Goal: Information Seeking & Learning: Learn about a topic

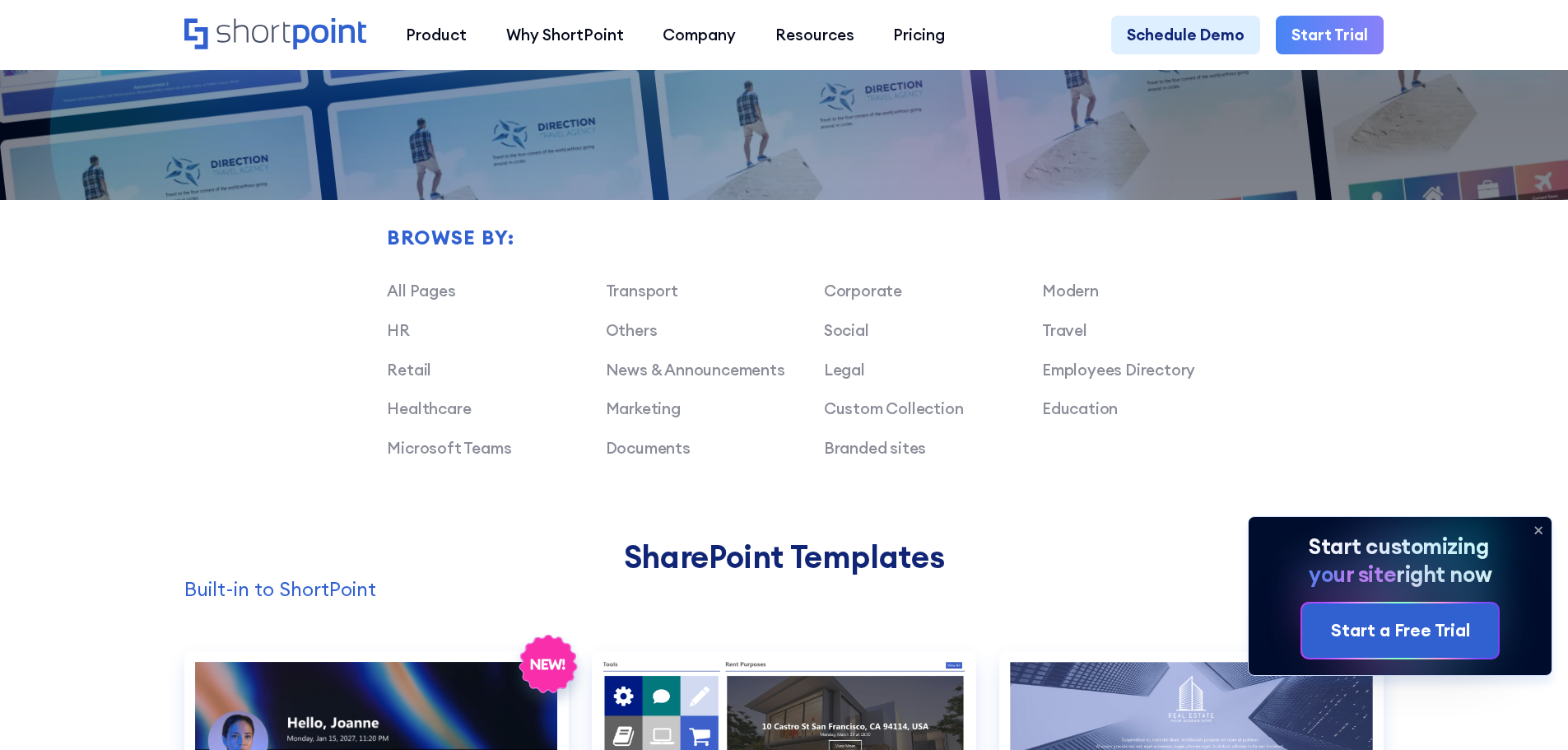
scroll to position [1234, 0]
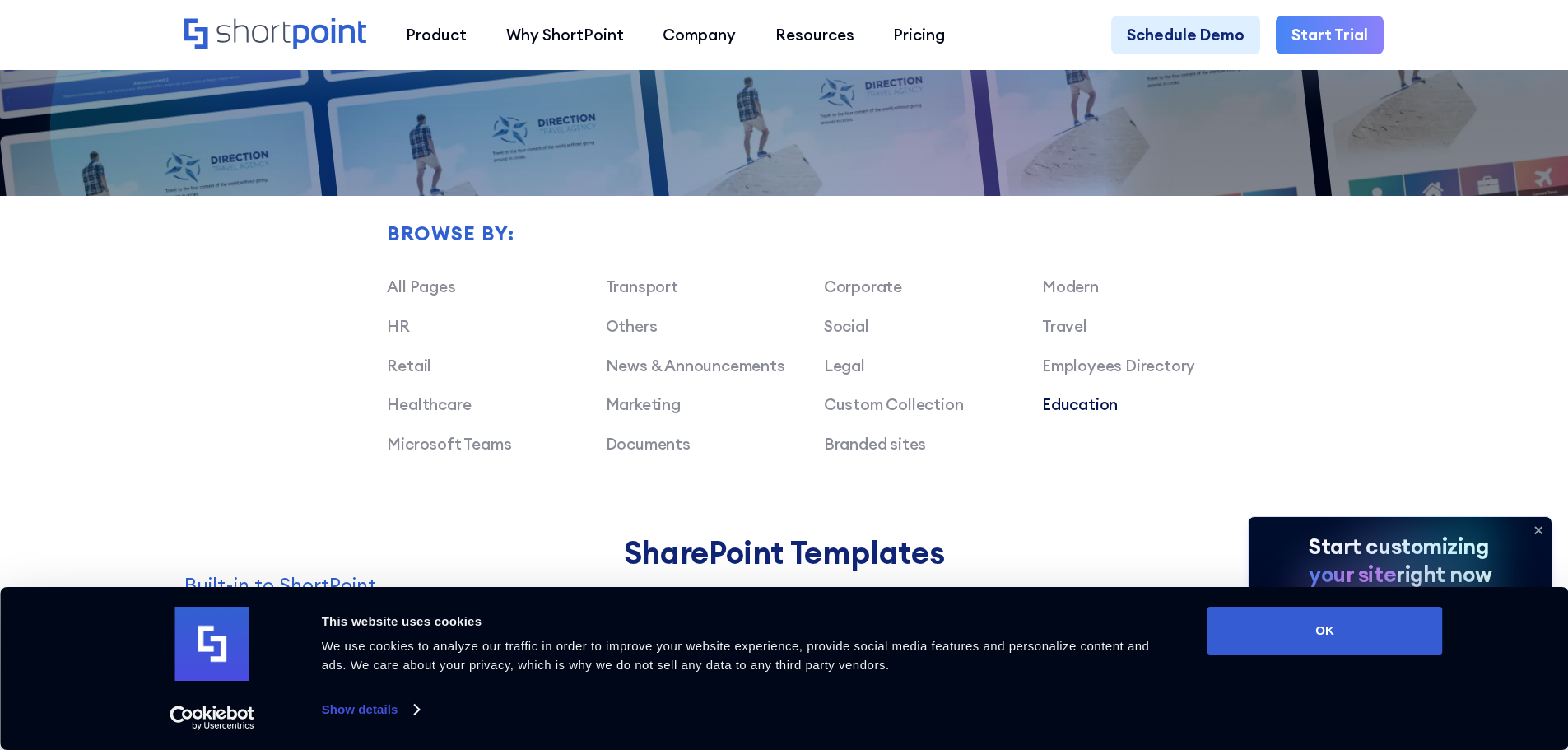
click at [1057, 414] on link "Education" at bounding box center [1079, 404] width 76 height 20
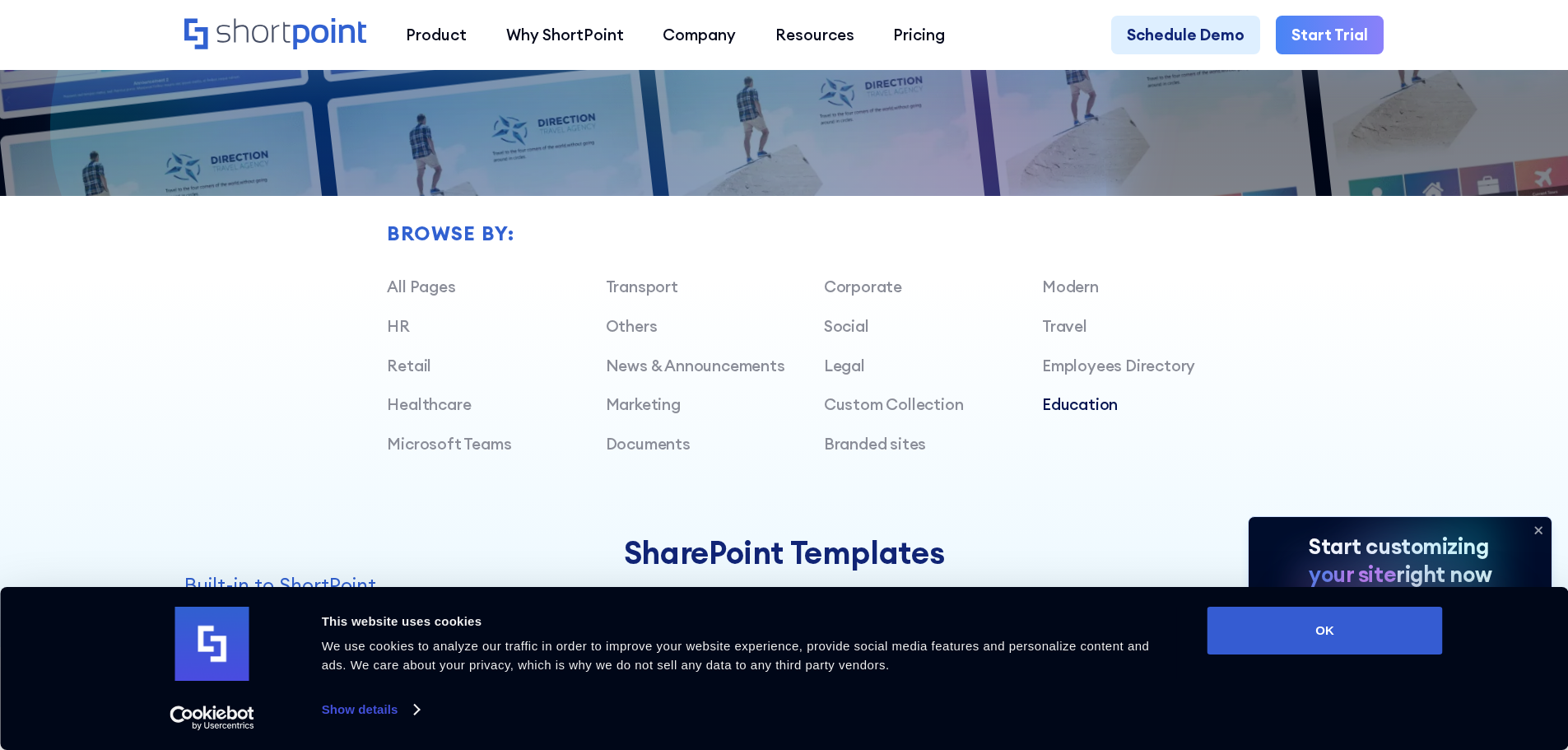
click at [1088, 409] on link "Education" at bounding box center [1079, 404] width 76 height 20
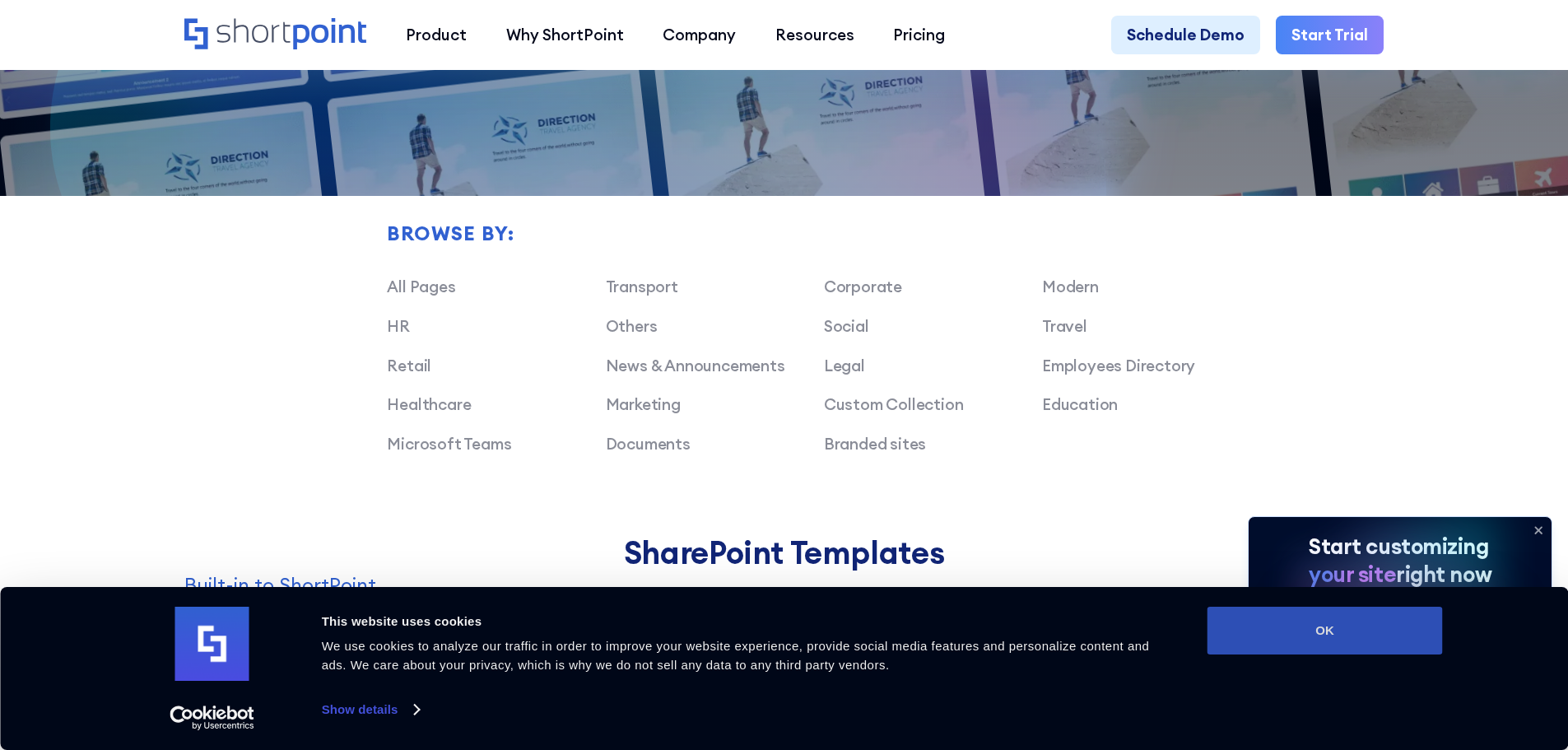
click at [1252, 648] on button "OK" at bounding box center [1324, 630] width 235 height 48
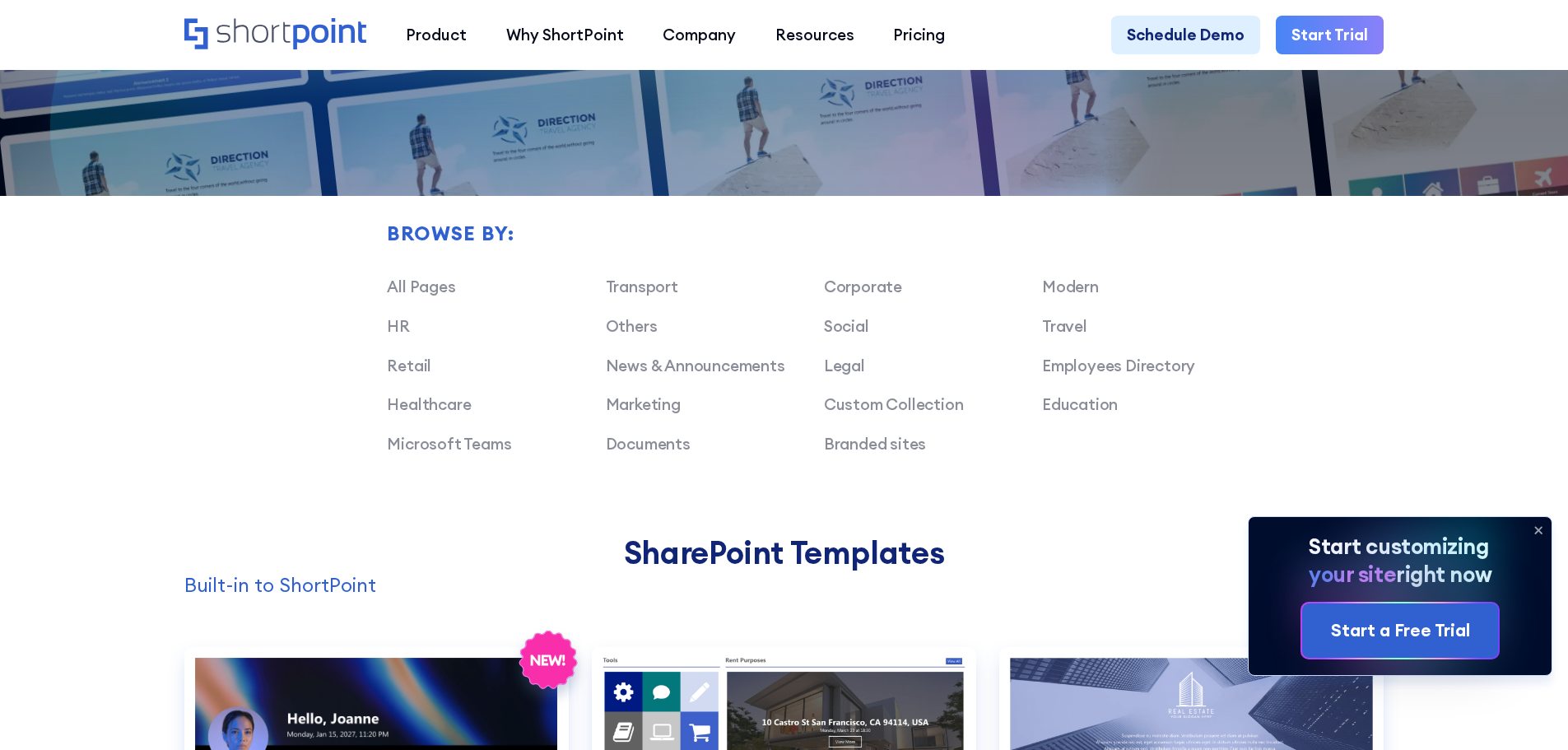
scroll to position [0, 0]
click at [1534, 527] on icon at bounding box center [1537, 529] width 26 height 26
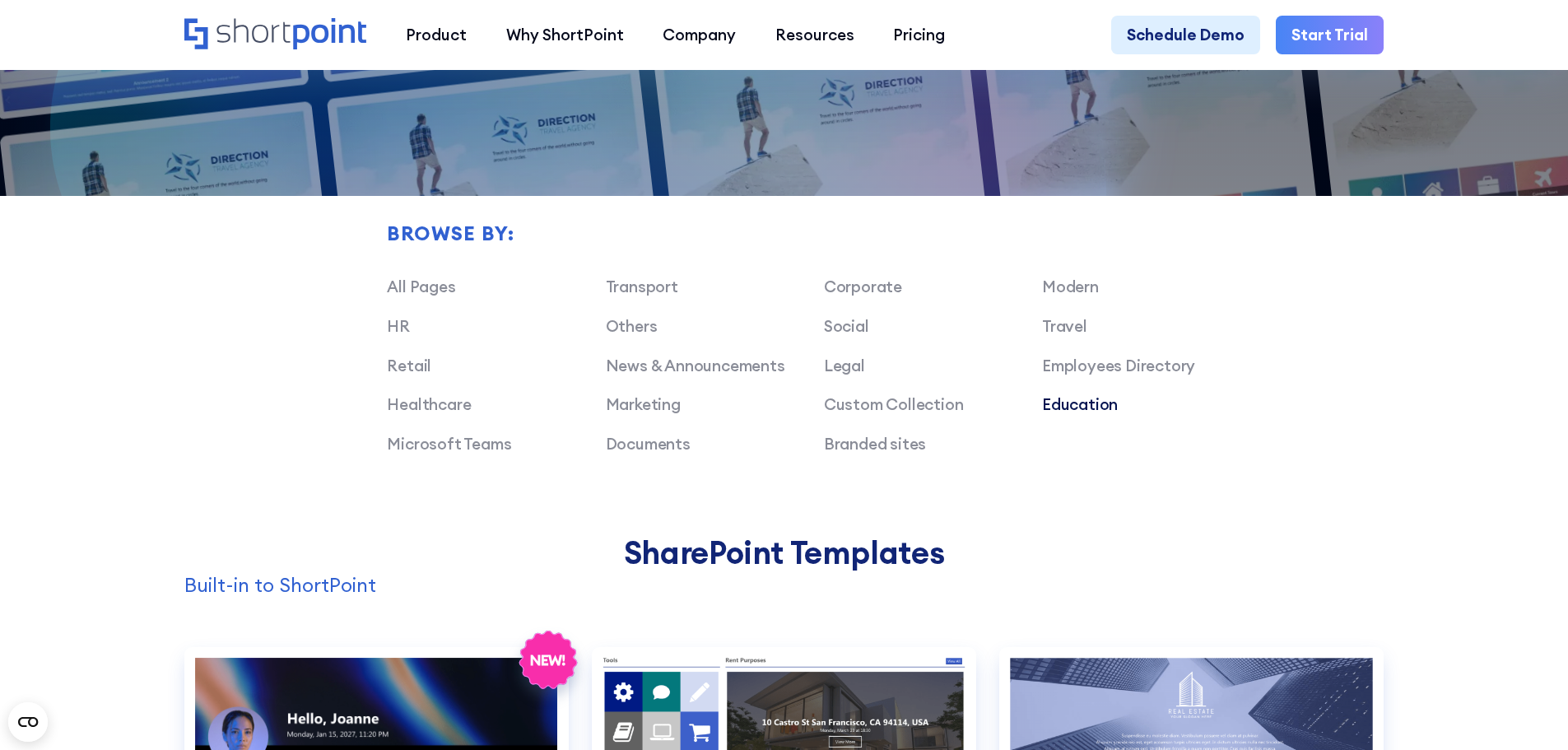
click at [1077, 412] on link "Education" at bounding box center [1079, 404] width 76 height 20
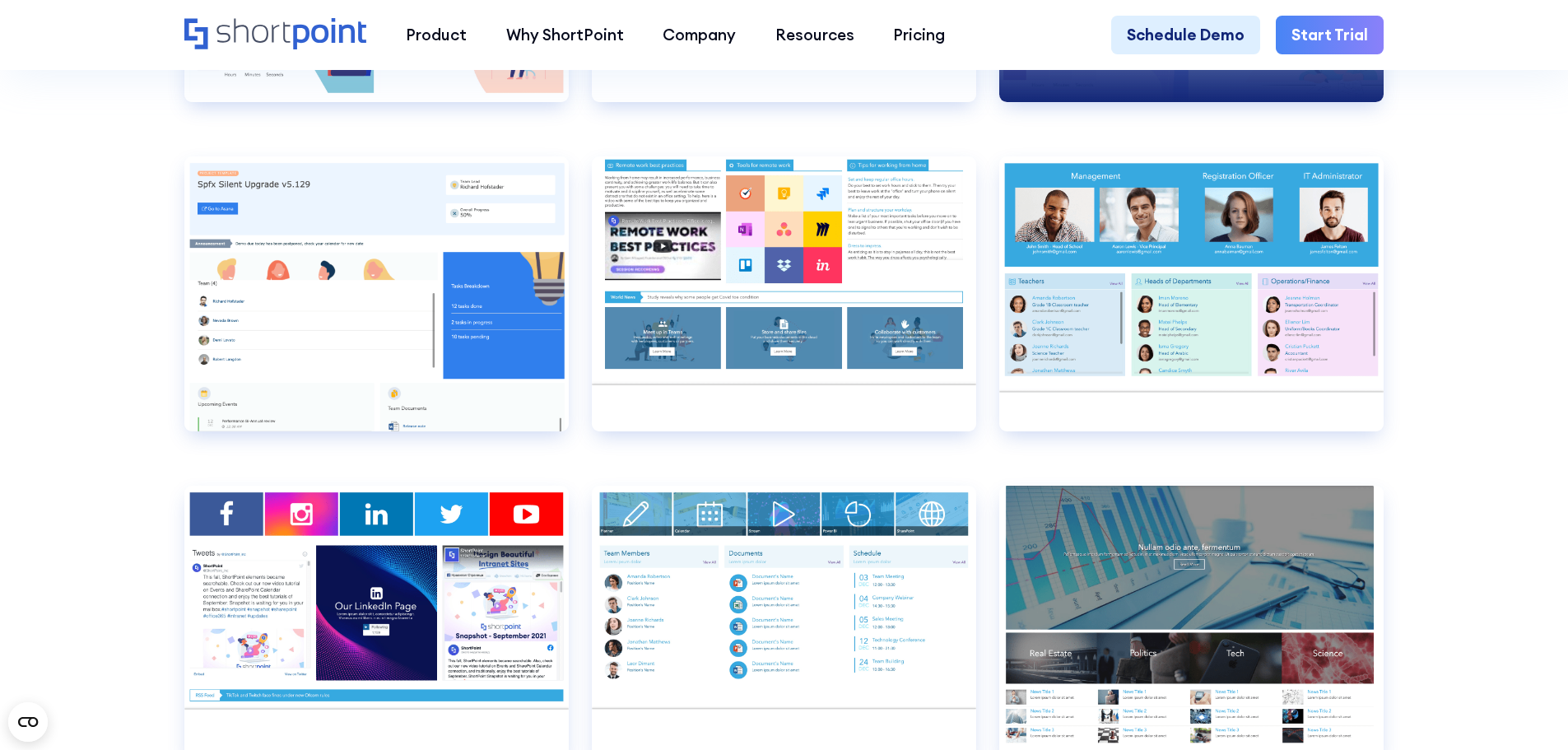
scroll to position [6749, 0]
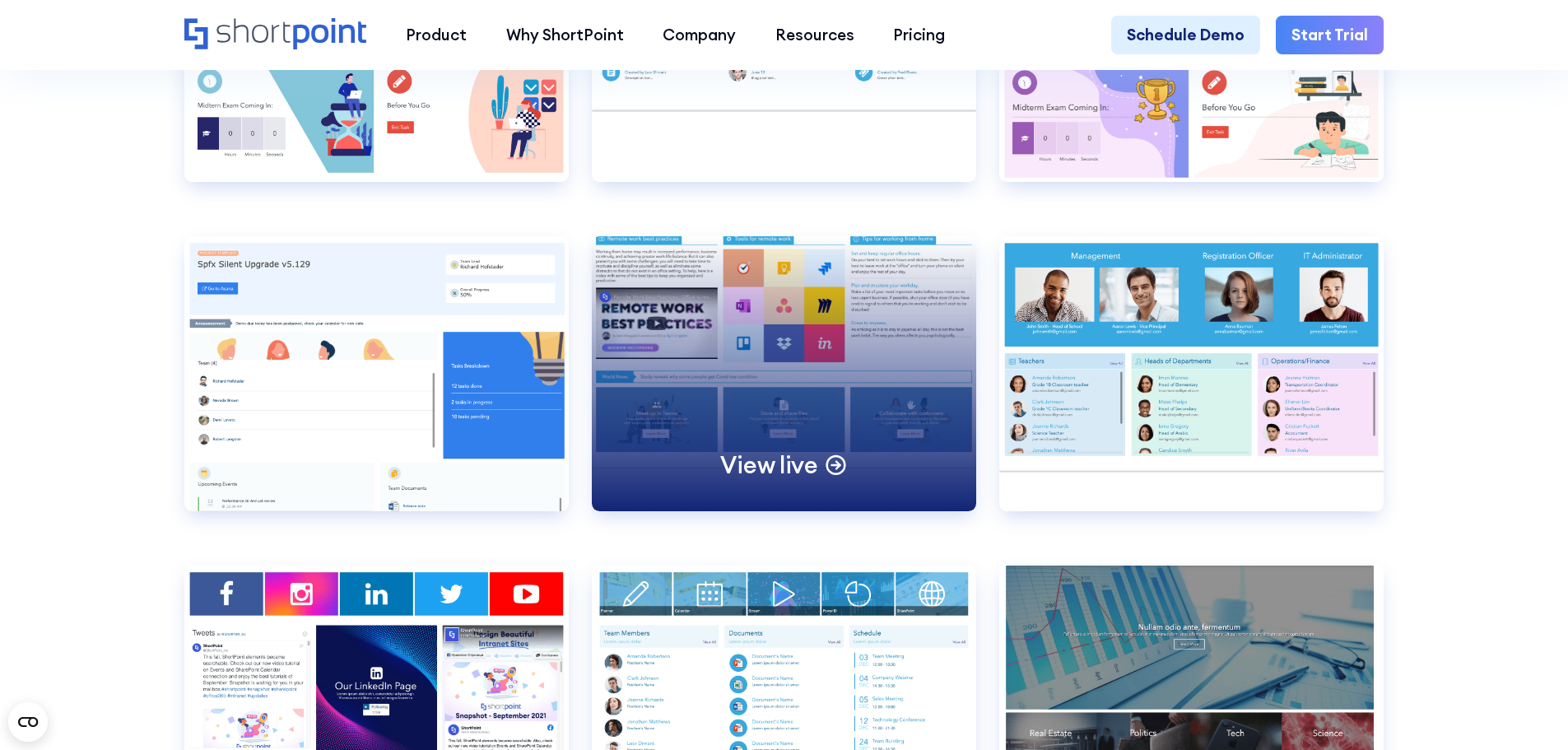
click at [852, 389] on div "View live" at bounding box center [784, 373] width 385 height 274
